Goal: Use online tool/utility

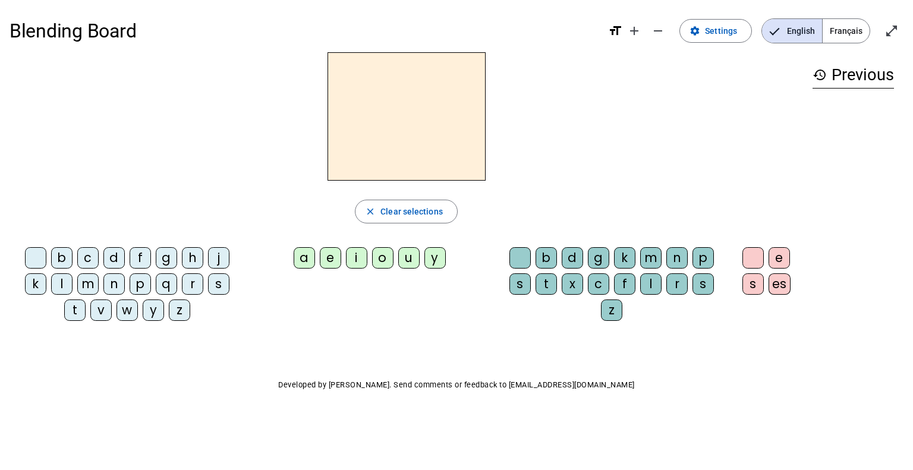
click at [91, 288] on div "m" at bounding box center [87, 283] width 21 height 21
click at [303, 263] on div "a" at bounding box center [304, 257] width 21 height 21
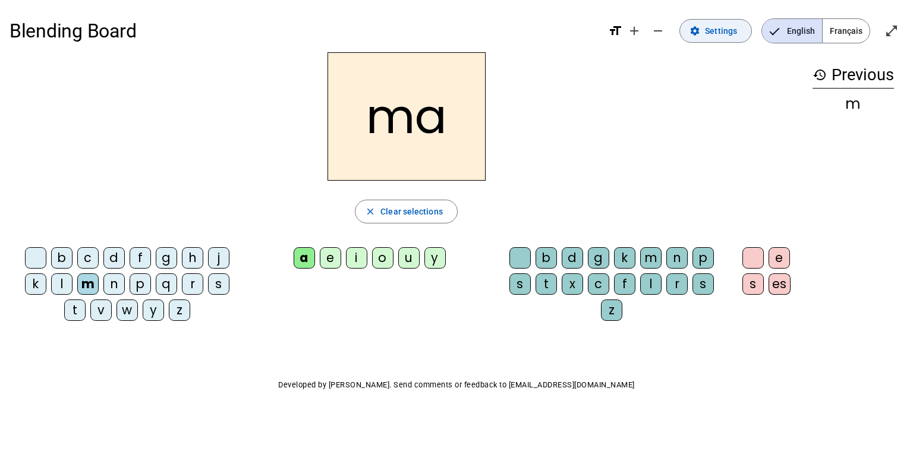
click at [720, 34] on span "Settings" at bounding box center [721, 31] width 32 height 14
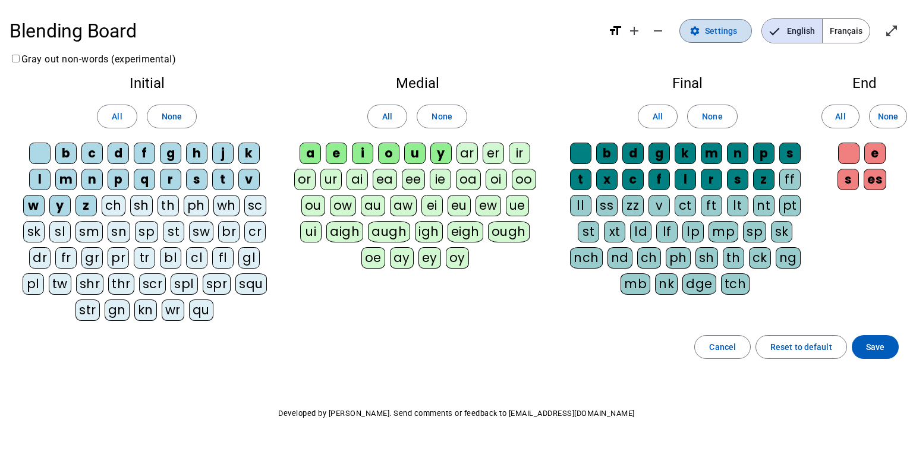
click at [720, 34] on span "Settings" at bounding box center [721, 31] width 32 height 14
click at [724, 347] on span "Cancel" at bounding box center [722, 347] width 27 height 14
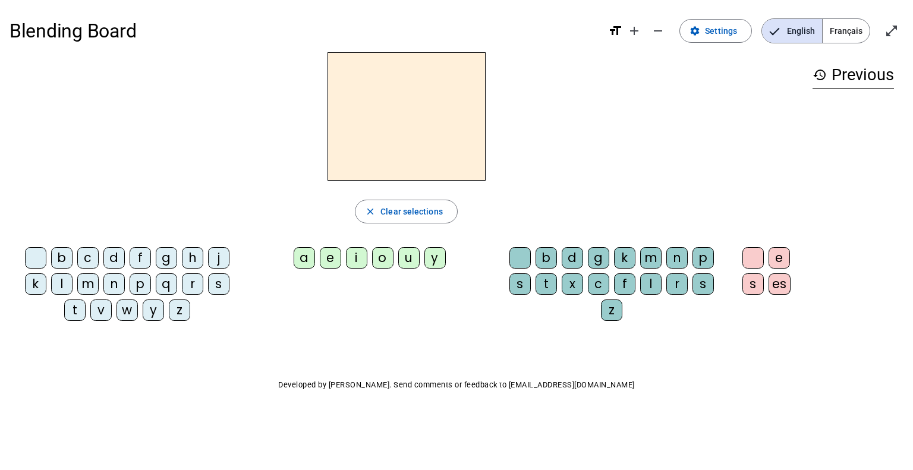
click at [89, 282] on div "m" at bounding box center [87, 283] width 21 height 21
click at [302, 256] on div "a" at bounding box center [304, 257] width 21 height 21
click at [415, 97] on h2 "ma" at bounding box center [406, 116] width 158 height 128
click at [441, 116] on h2 "ma" at bounding box center [406, 116] width 158 height 128
click at [574, 263] on div "d" at bounding box center [572, 257] width 21 height 21
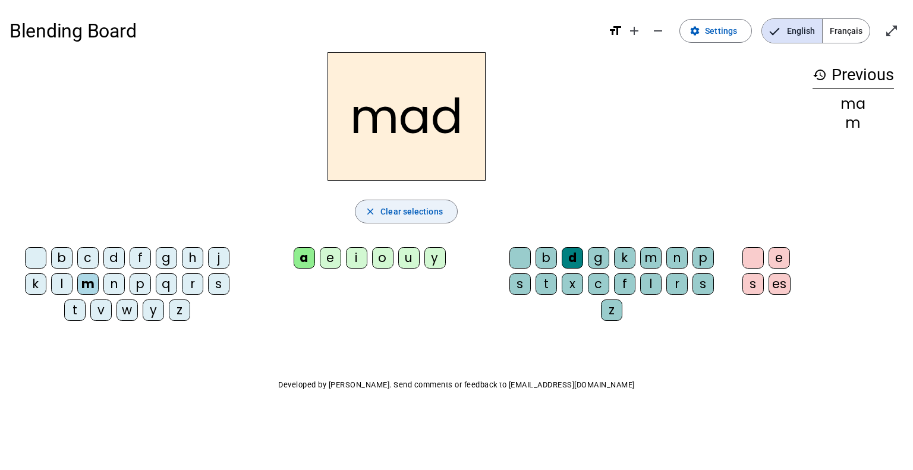
click at [415, 204] on span "Clear selections" at bounding box center [411, 211] width 62 height 14
